Goal: Find contact information

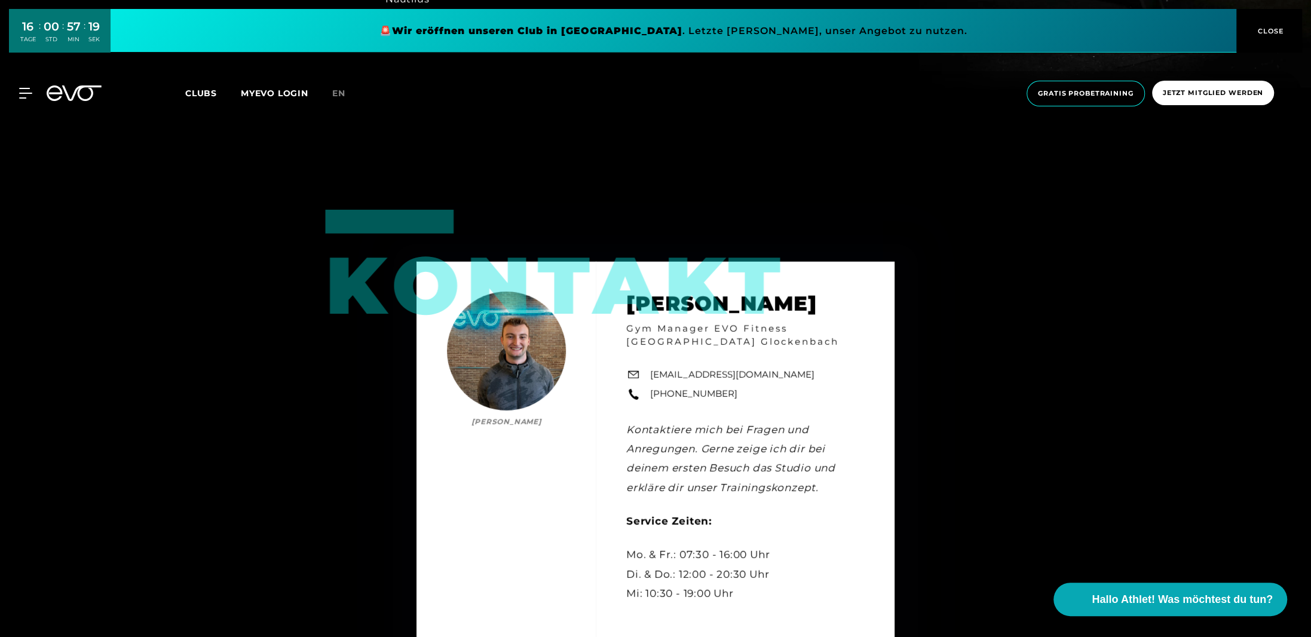
scroll to position [3287, 0]
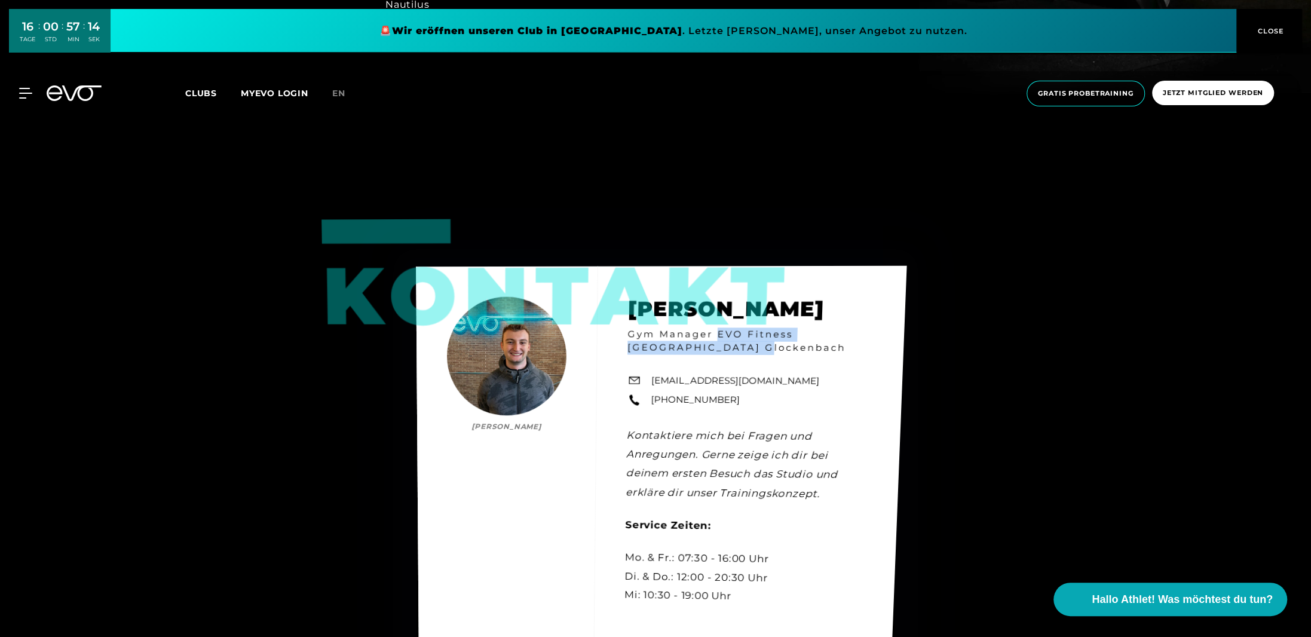
drag, startPoint x: 707, startPoint y: 329, endPoint x: 718, endPoint y: 315, distance: 17.9
click at [718, 315] on div "Kontakt Luca Hoffmann Luca Hoffmann Gym Manager EVO Fitness München Glockenbach…" at bounding box center [661, 458] width 491 height 384
copy h4 "EVO Fitness München Glockenbach"
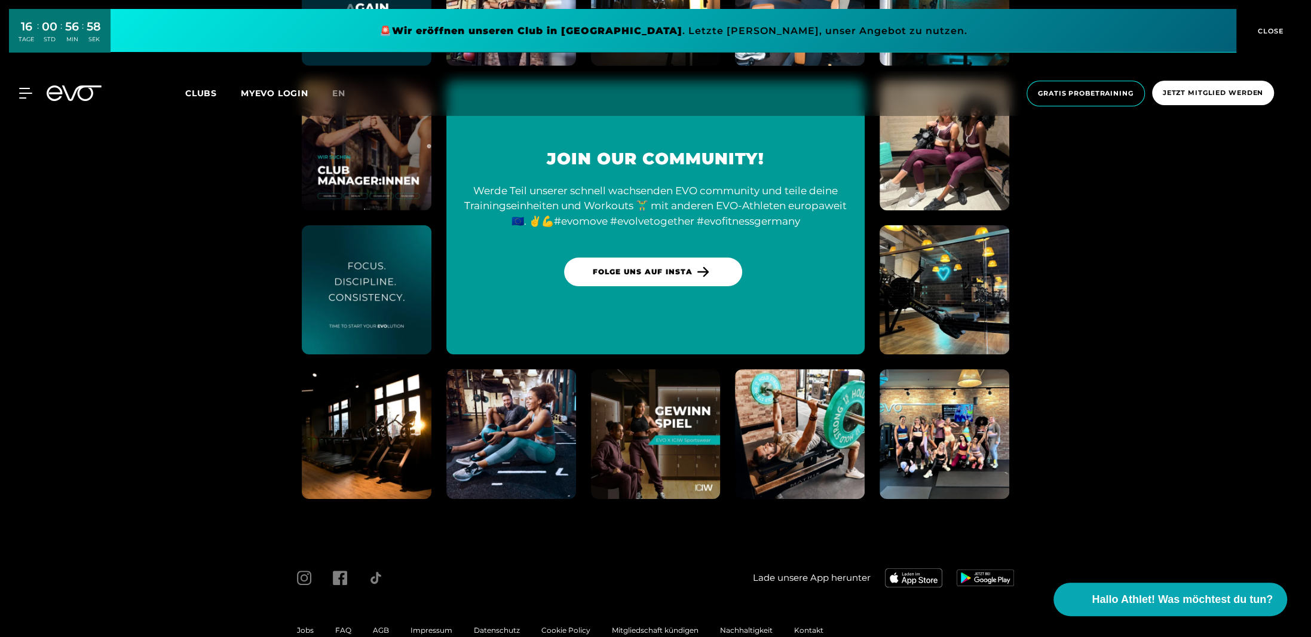
scroll to position [4670, 0]
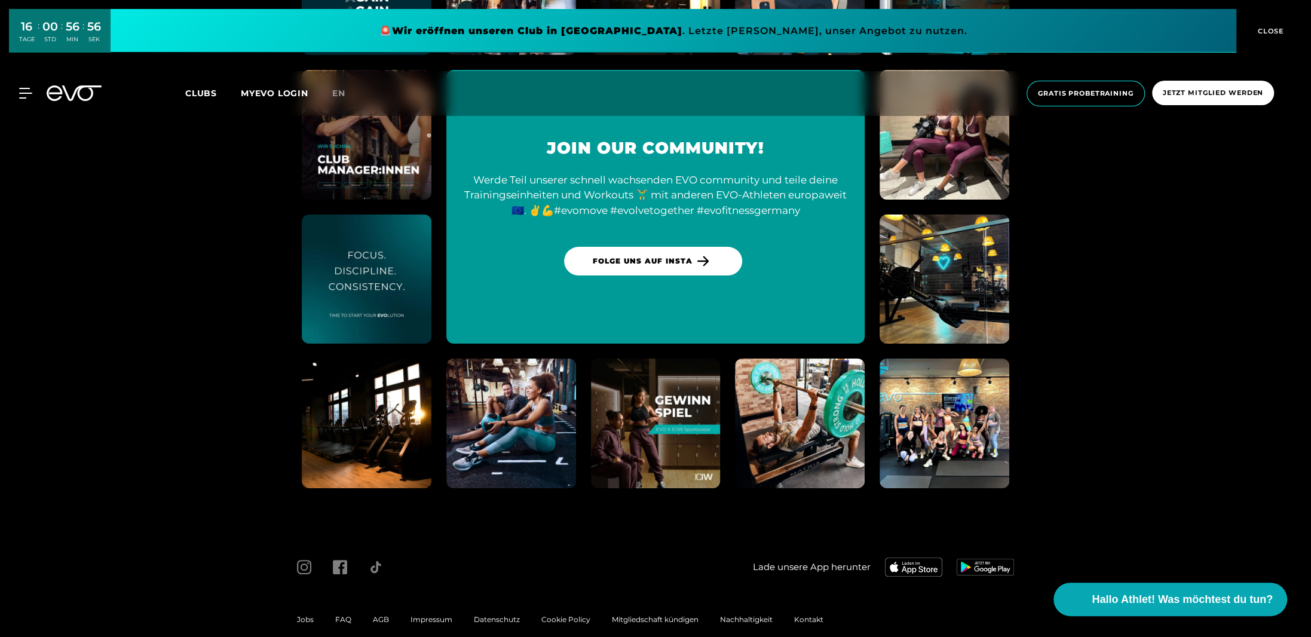
click at [439, 615] on span "Impressum" at bounding box center [432, 619] width 42 height 9
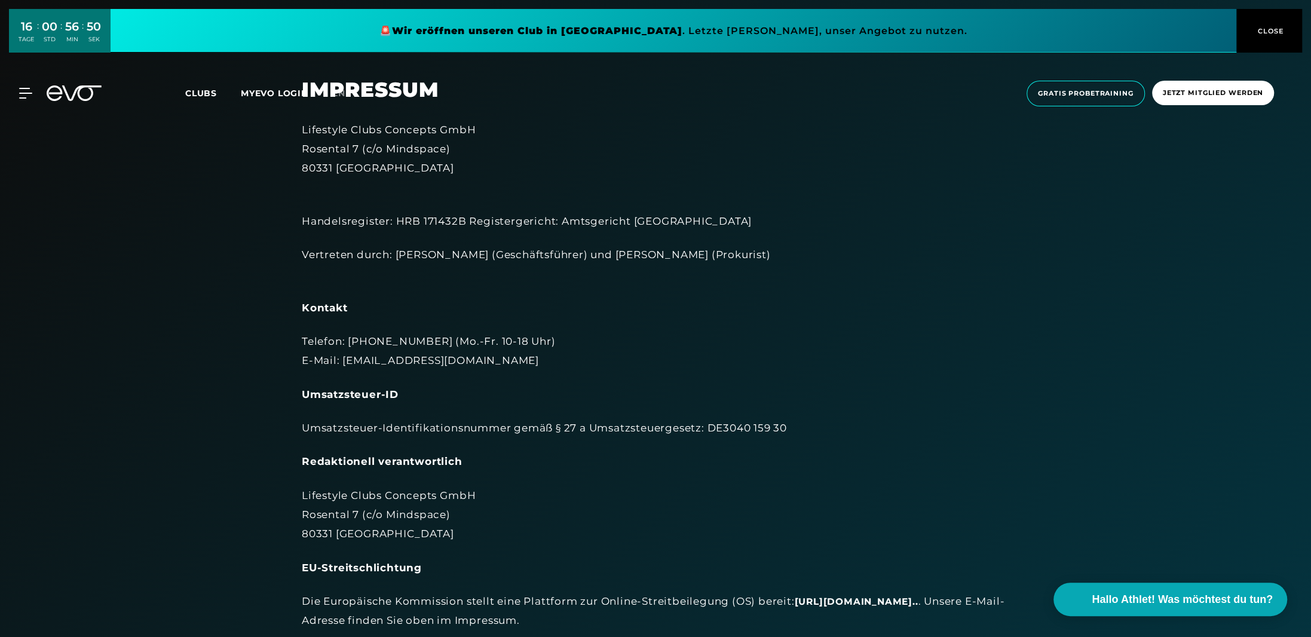
click at [398, 128] on div "Lifestyle Clubs Concepts GmbH Rosental 7 (c/o Mindspace) 80331 München" at bounding box center [656, 149] width 708 height 58
copy div "Lifestyle Clubs Concepts GmbH"
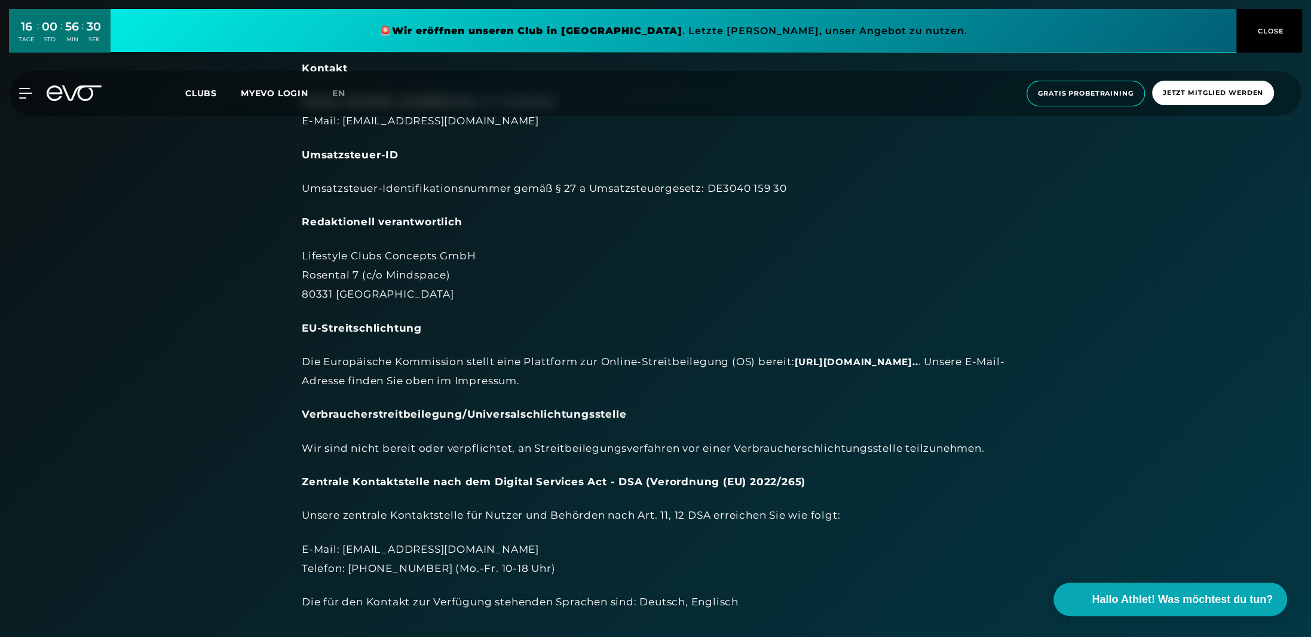
scroll to position [359, 0]
